Goal: Find specific page/section: Find specific page/section

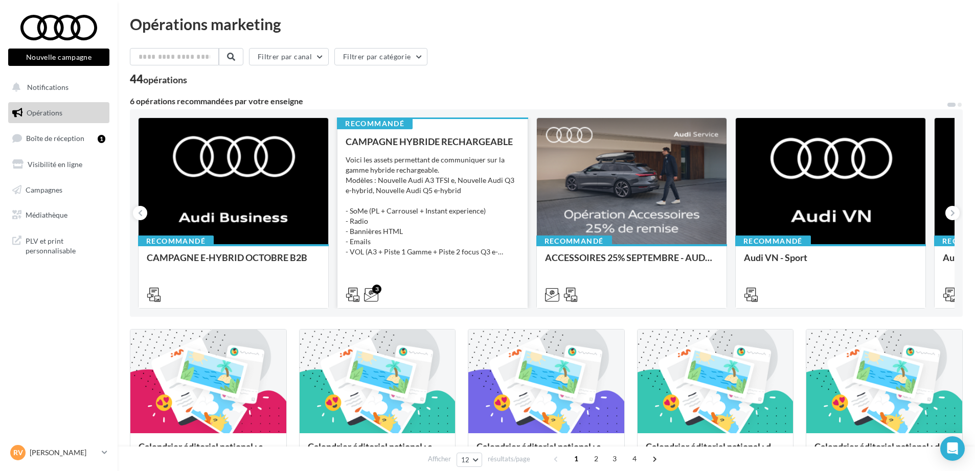
drag, startPoint x: 0, startPoint y: 0, endPoint x: 499, endPoint y: 217, distance: 543.6
click at [499, 217] on div "Voici les assets permettant de communiquer sur la gamme hybride rechargeable. M…" at bounding box center [432, 206] width 173 height 102
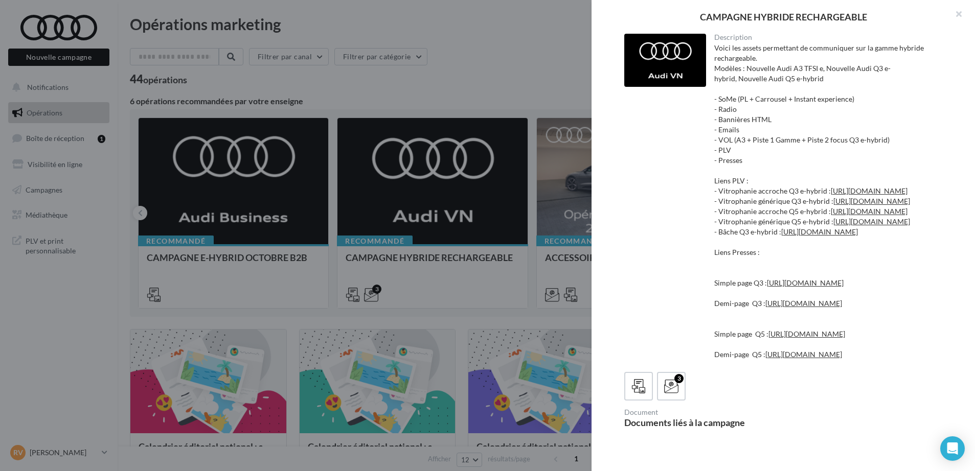
click at [392, 103] on div at bounding box center [487, 235] width 975 height 471
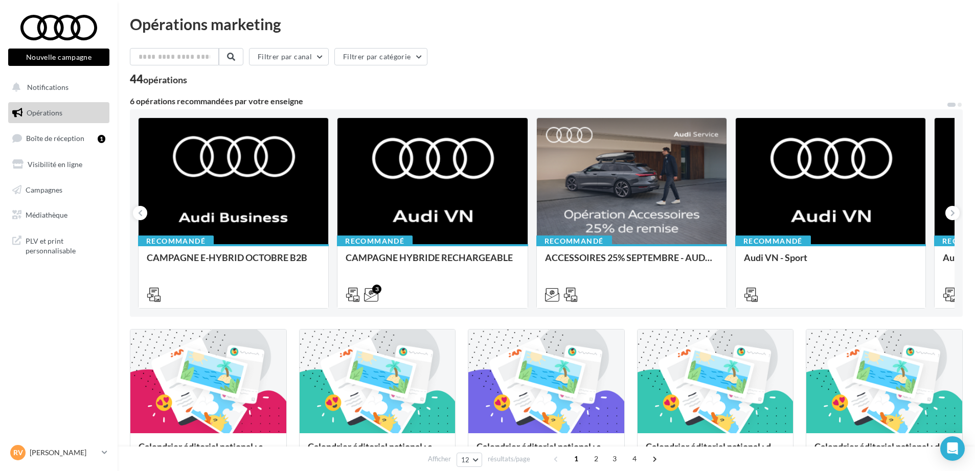
click at [486, 58] on div "Filtrer par canal Filtrer par catégorie" at bounding box center [546, 58] width 833 height 21
click at [234, 80] on div "44 opérations" at bounding box center [546, 80] width 833 height 13
click at [68, 112] on link "Opérations" at bounding box center [58, 112] width 105 height 21
click at [70, 141] on span "Boîte de réception" at bounding box center [55, 138] width 58 height 9
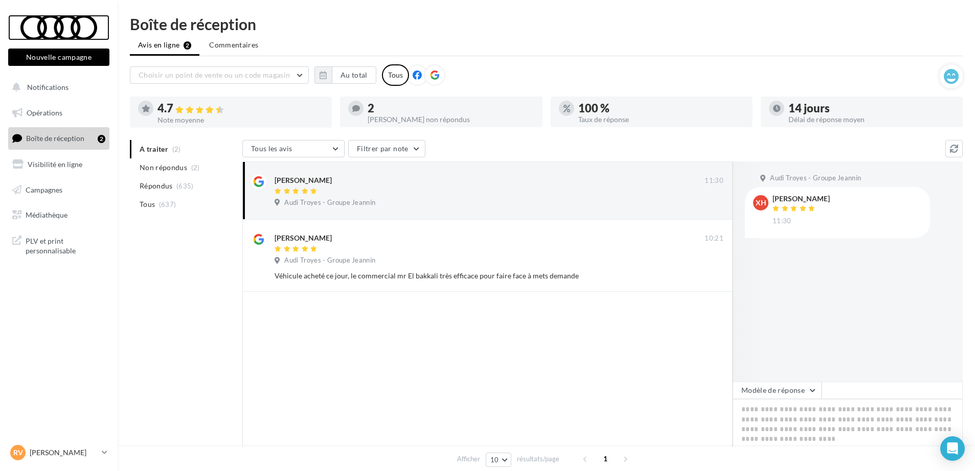
click at [59, 35] on div at bounding box center [59, 28] width 82 height 26
